Goal: Task Accomplishment & Management: Use online tool/utility

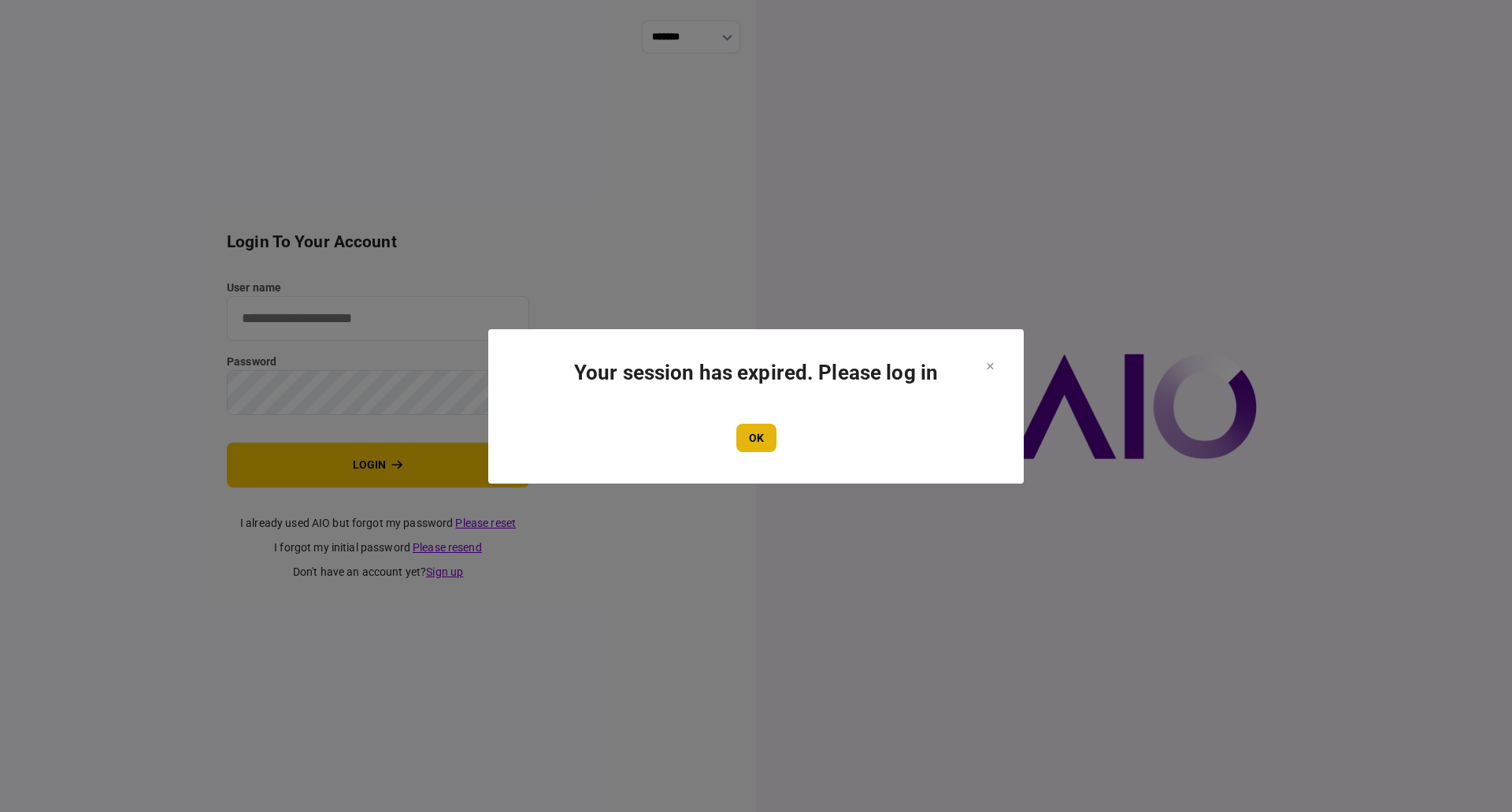
type input "**********"
click at [756, 441] on button "OK" at bounding box center [756, 437] width 40 height 29
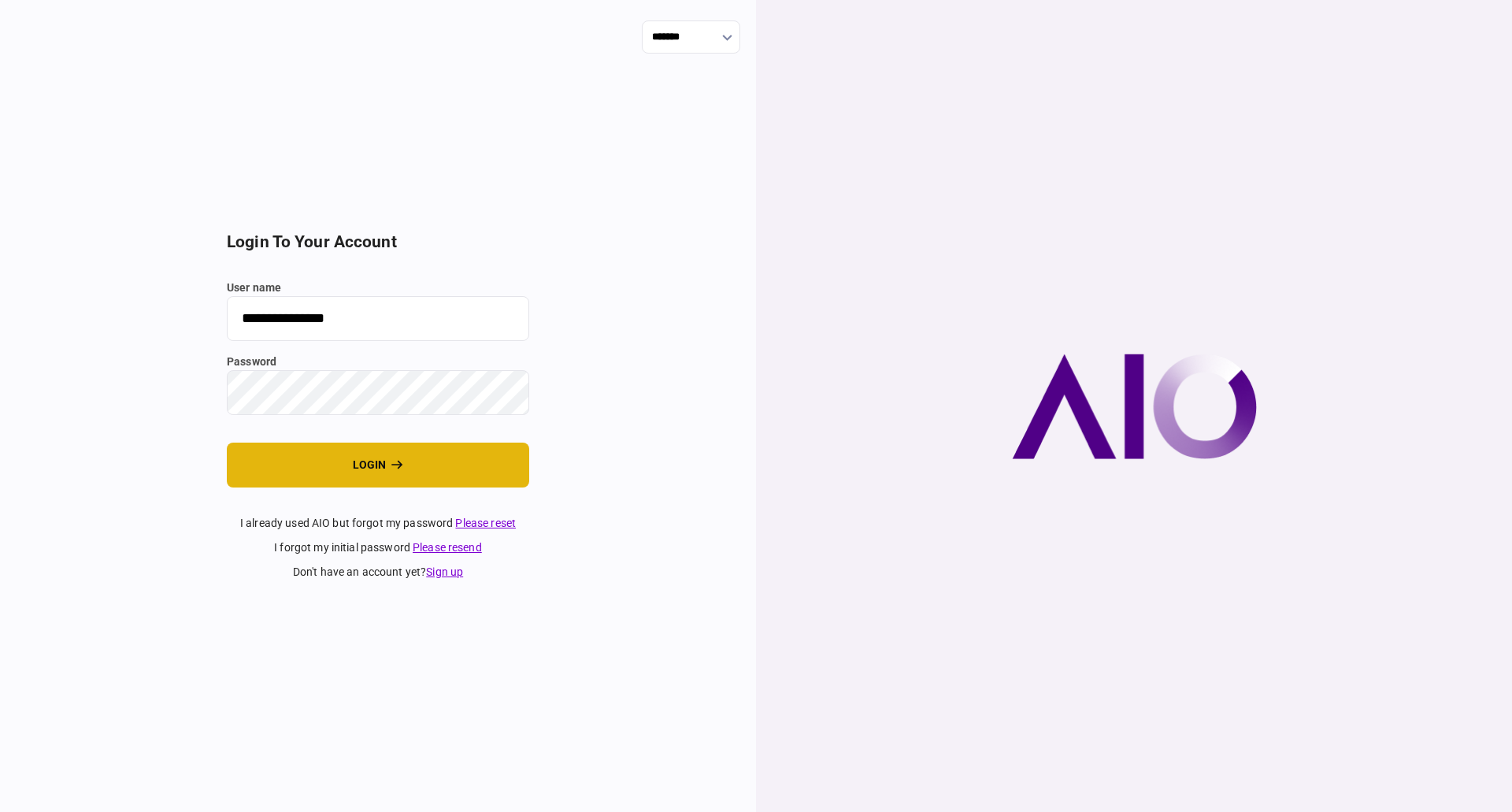
click at [363, 471] on button "login" at bounding box center [377, 465] width 303 height 45
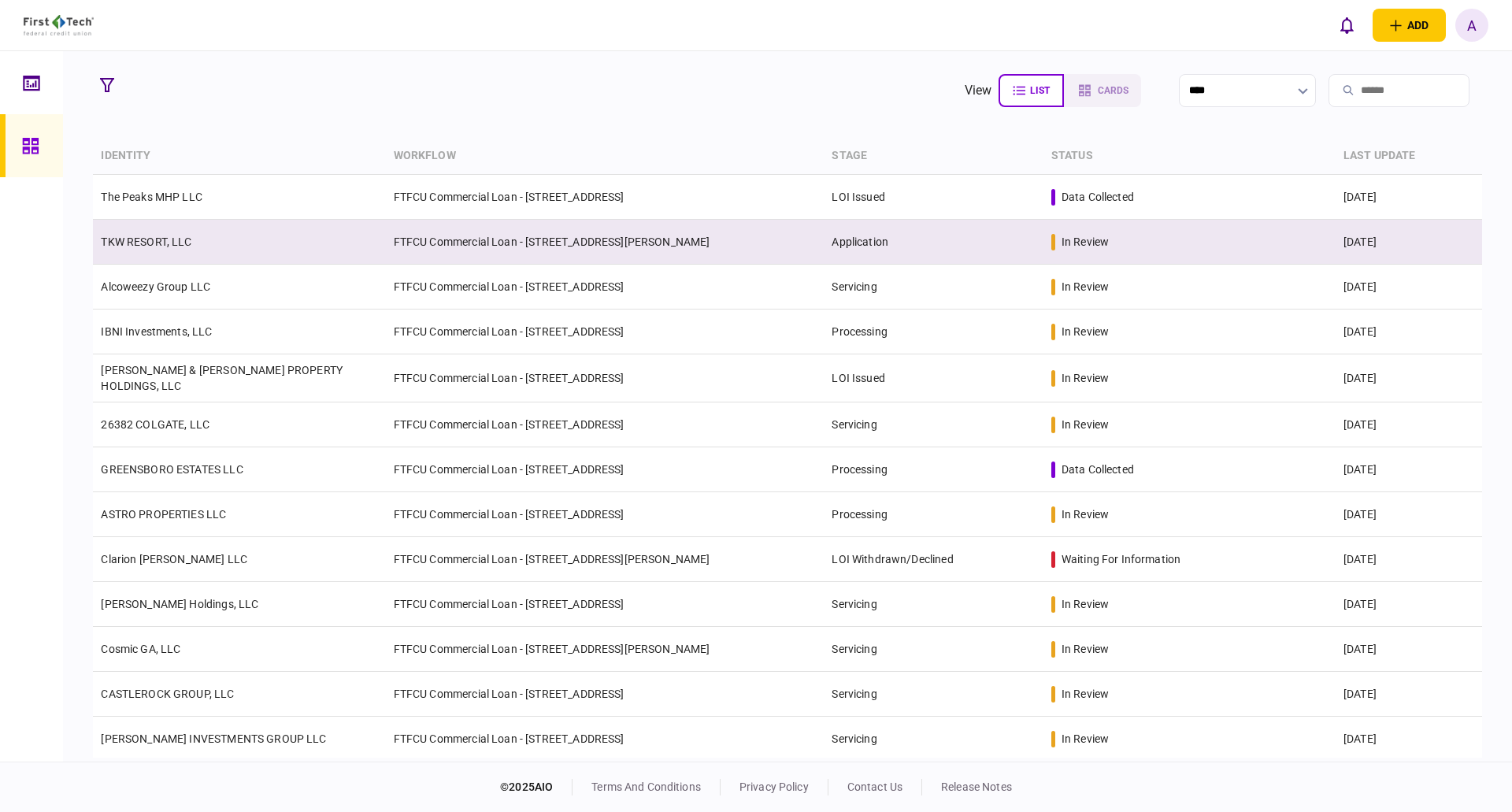
click at [134, 243] on link "TKW RESORT, LLC" at bounding box center [146, 241] width 90 height 13
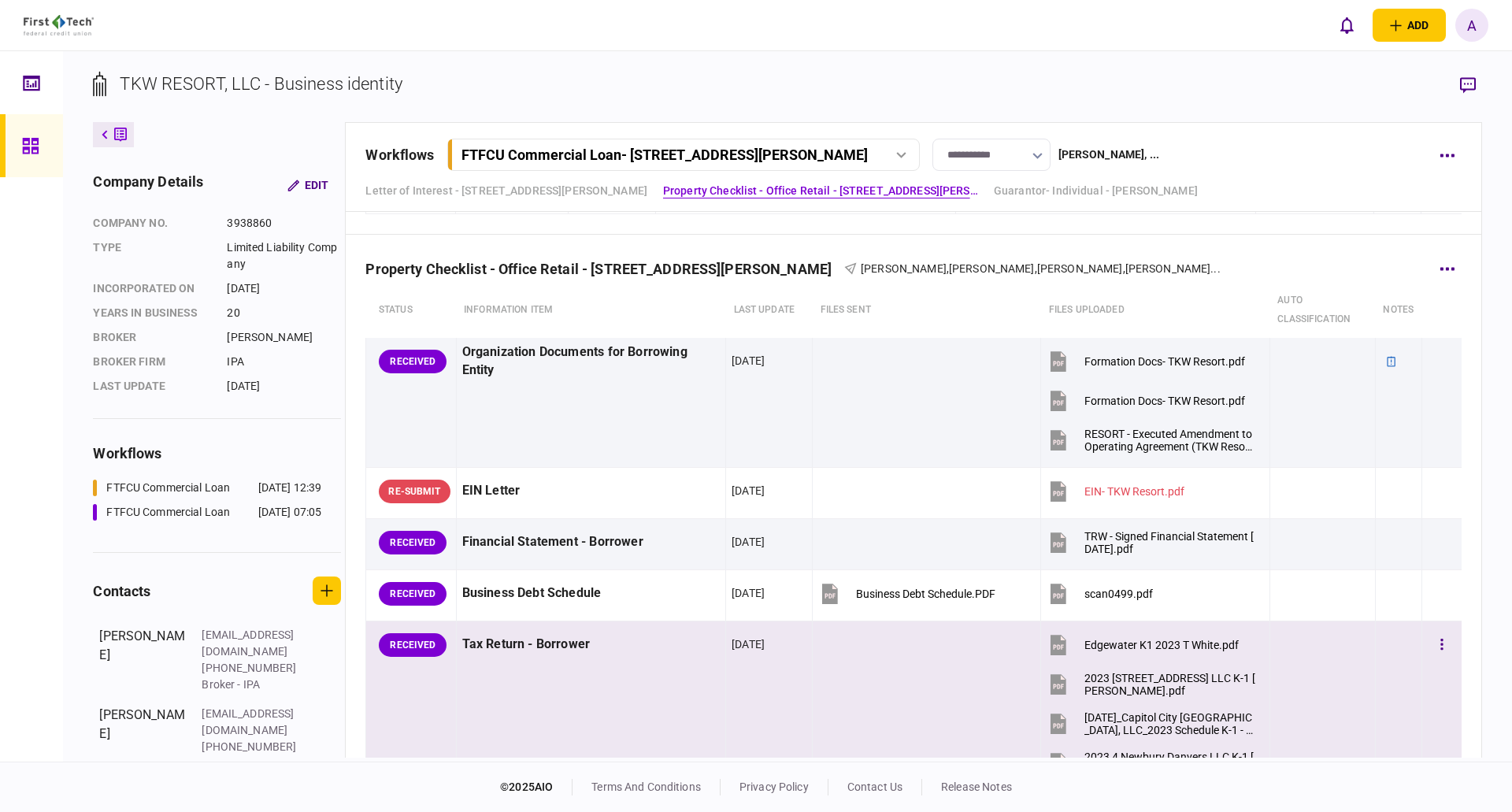
scroll to position [476, 0]
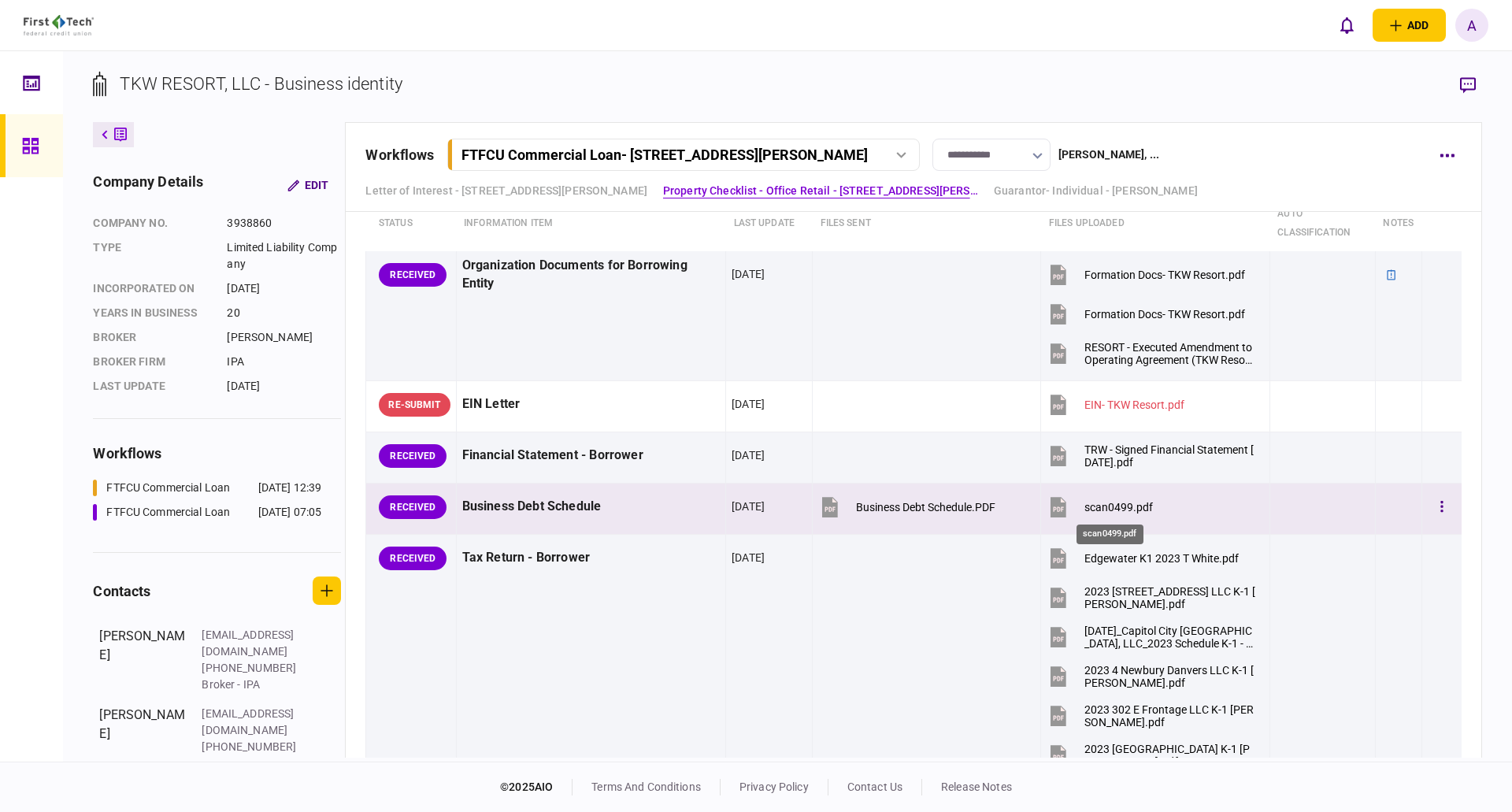
click at [1107, 506] on div "scan0499.pdf" at bounding box center [1118, 507] width 69 height 13
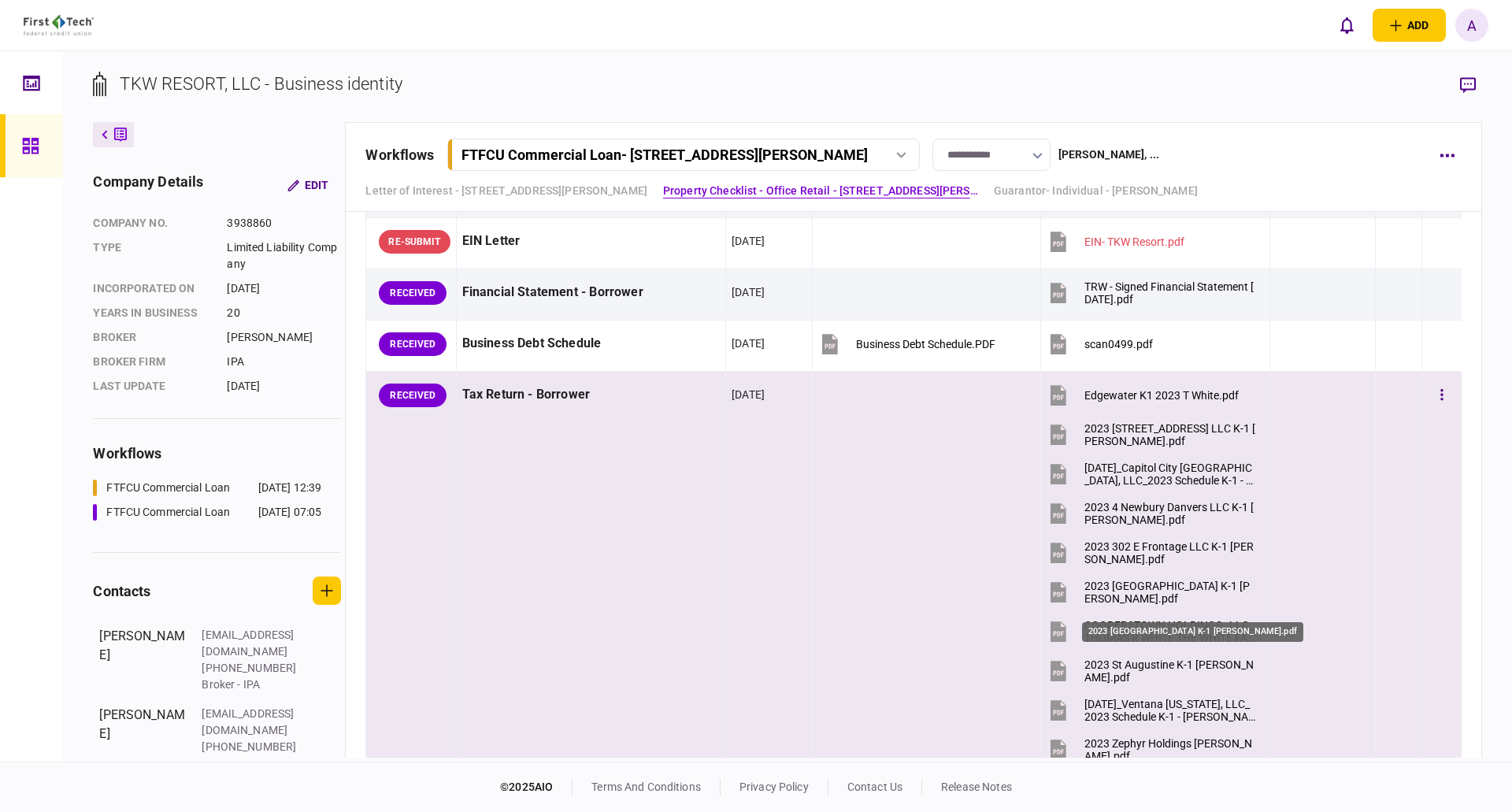
scroll to position [634, 0]
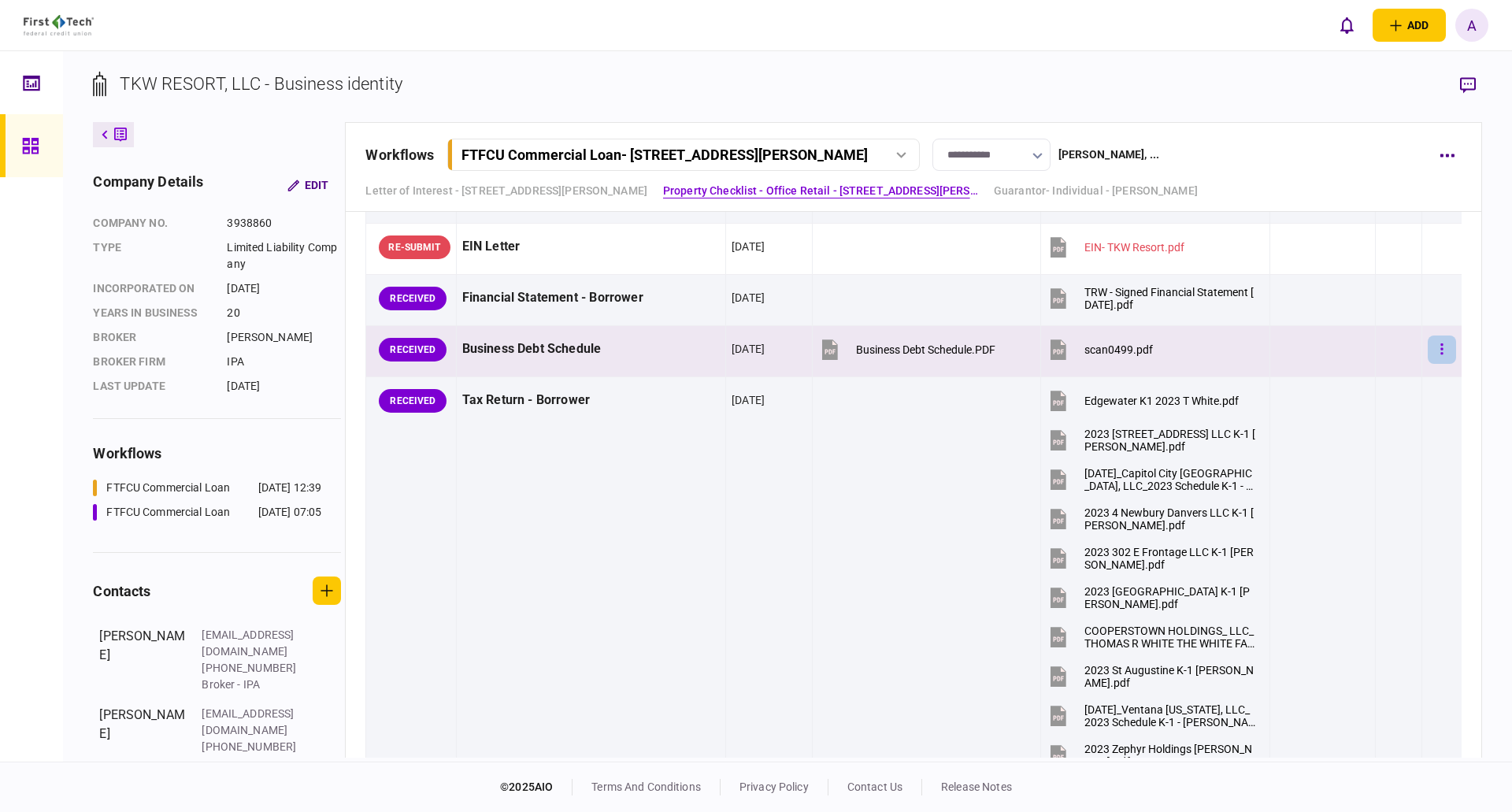
click at [1440, 346] on icon "button" at bounding box center [1442, 349] width 3 height 15
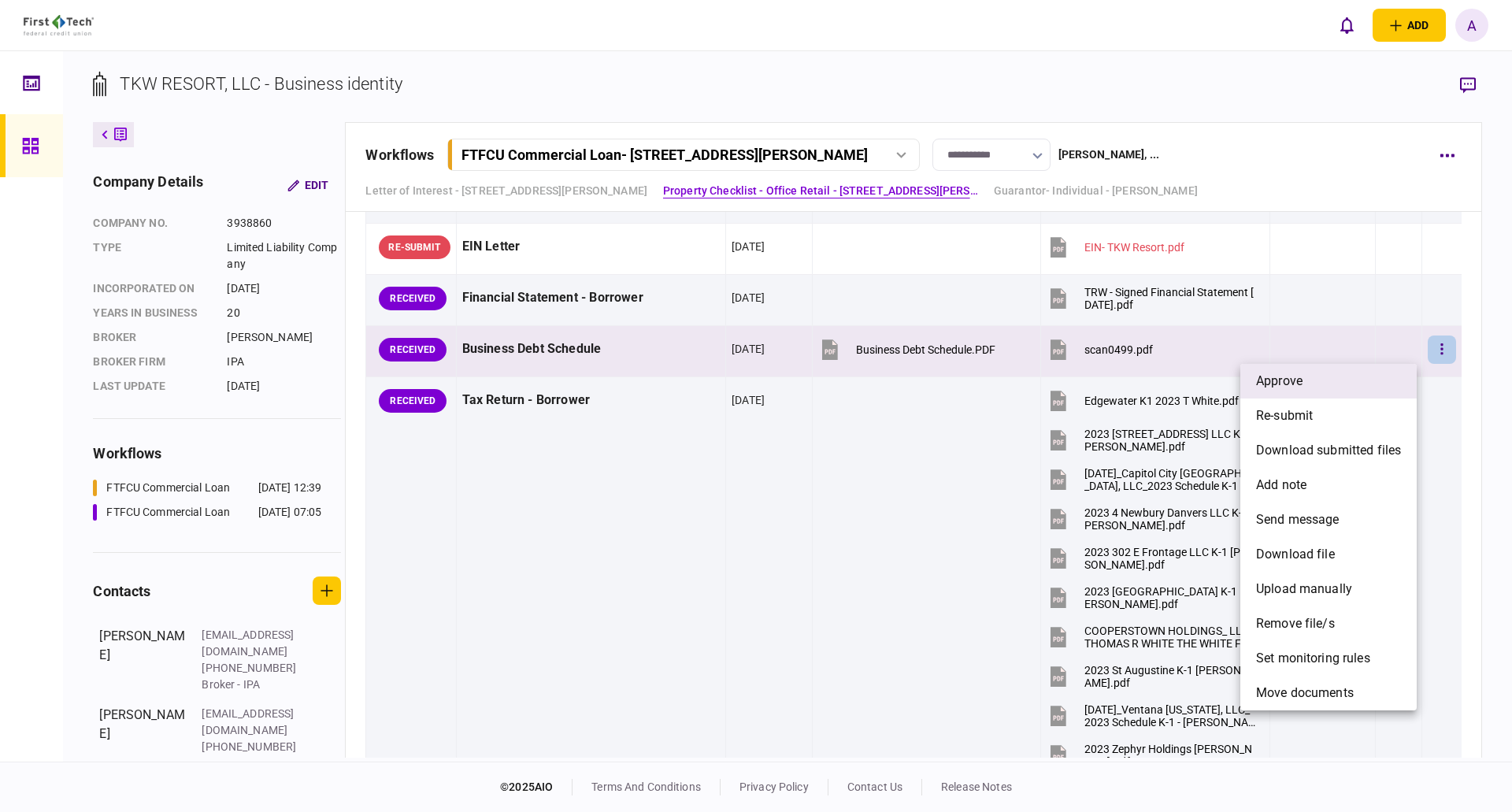
click at [1309, 385] on li "approve" at bounding box center [1328, 381] width 176 height 35
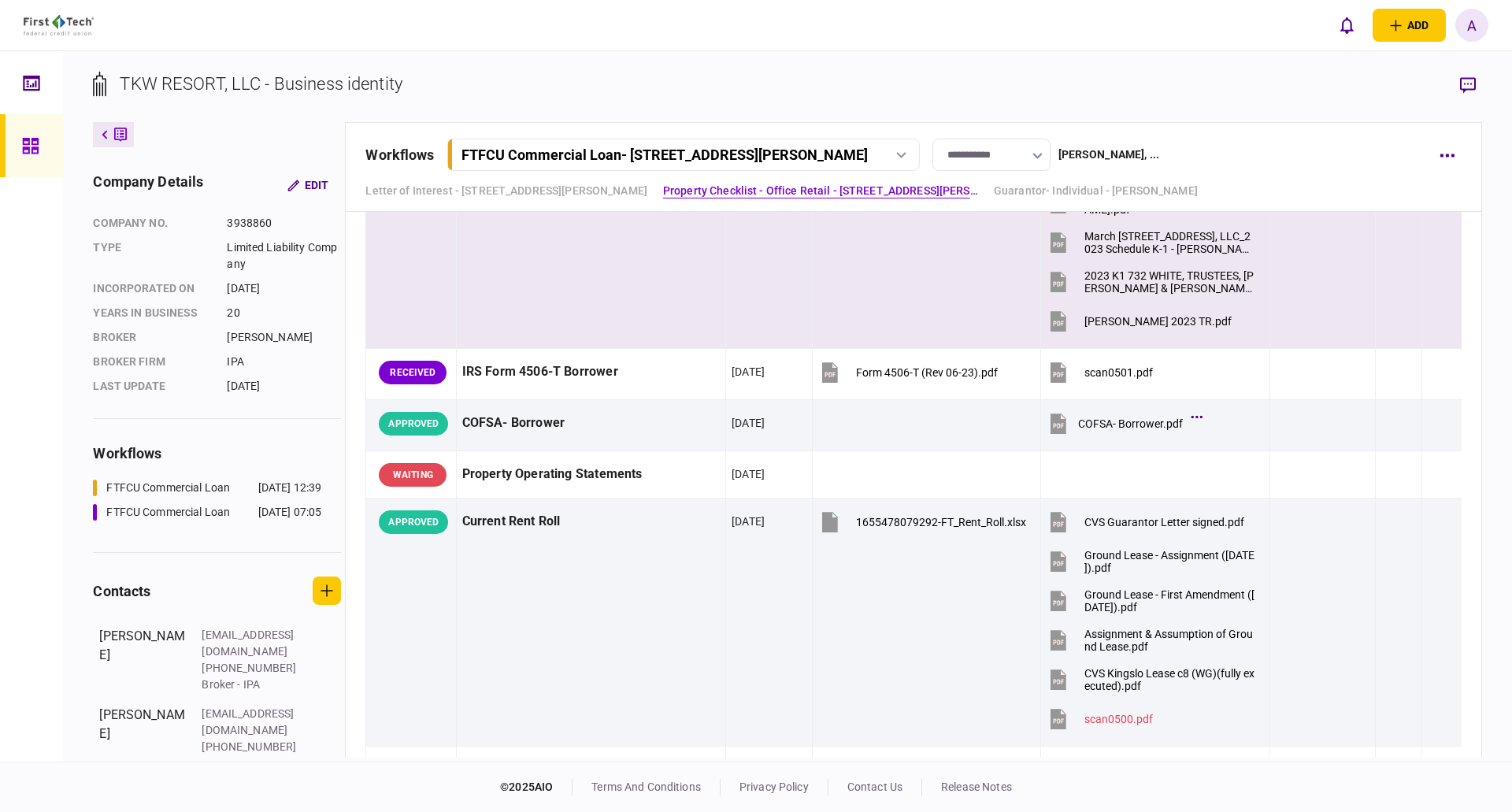
scroll to position [1185, 0]
